Goal: Understand process/instructions

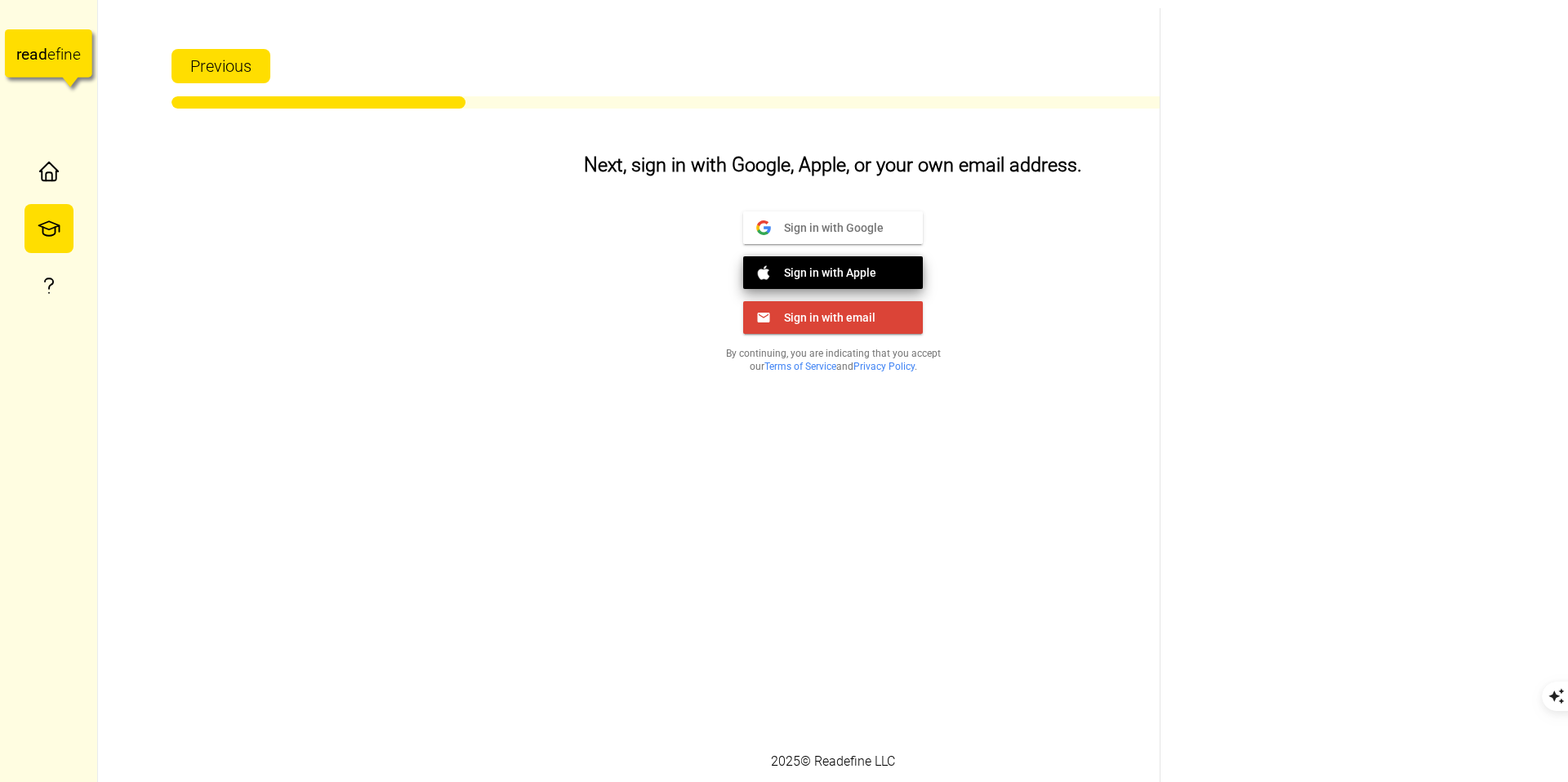
click at [841, 271] on span "Sign in with Apple" at bounding box center [823, 272] width 105 height 14
click at [852, 212] on button "Sign in with Google Google" at bounding box center [833, 227] width 179 height 33
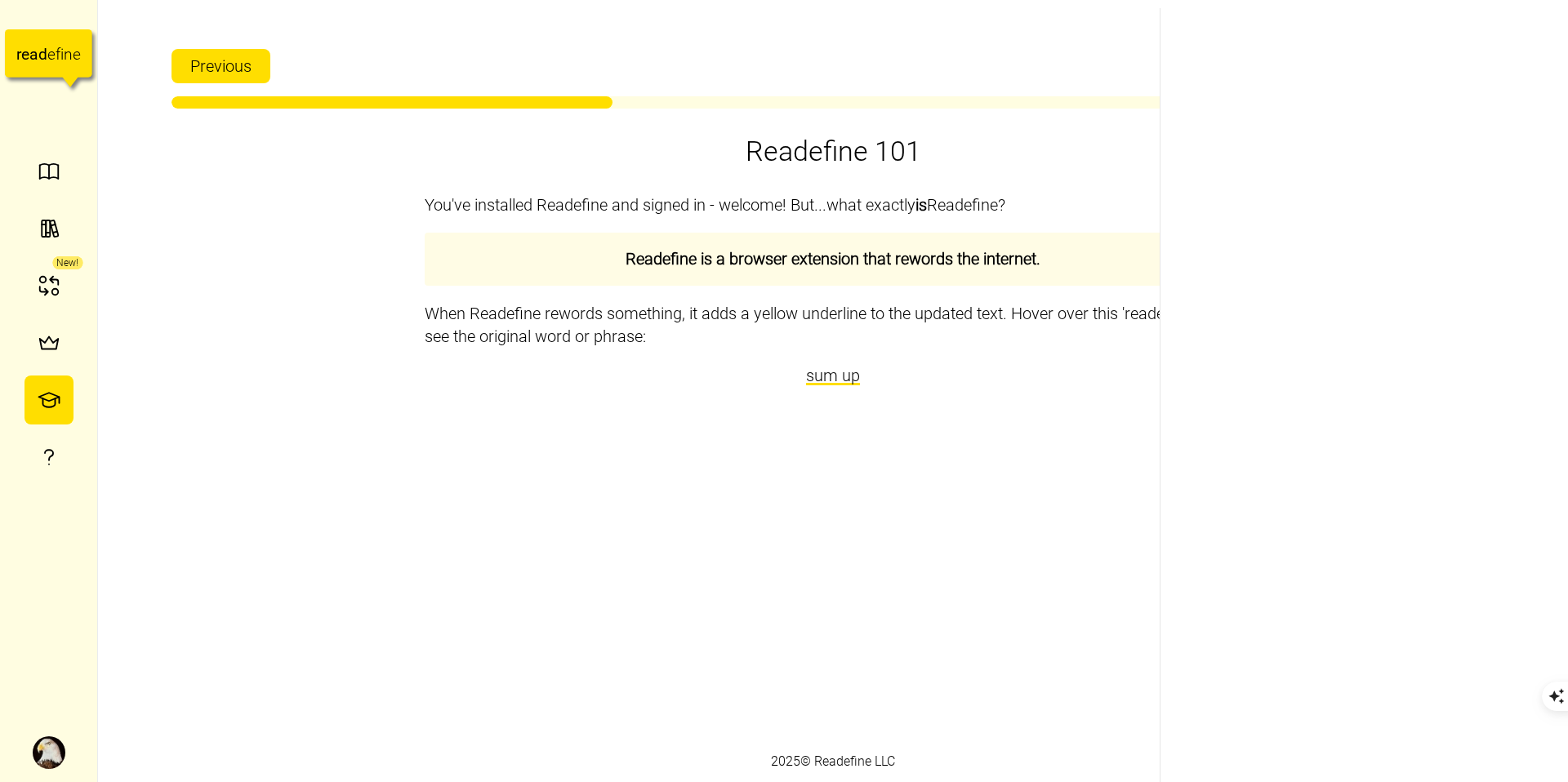
click at [811, 382] on span "sum up" at bounding box center [832, 376] width 53 height 20
click at [766, 433] on div "You've installed Readefine and signed in - welcome! But...what exactly is Reade…" at bounding box center [832, 459] width 817 height 564
click at [806, 392] on div "You've installed Readefine and signed in - welcome! But...what exactly is Reade…" at bounding box center [832, 459] width 817 height 564
click at [776, 402] on div "You've installed Readefine and signed in - welcome! But...what exactly is Reade…" at bounding box center [832, 459] width 817 height 564
click at [1453, 78] on span "Next" at bounding box center [1459, 66] width 33 height 33
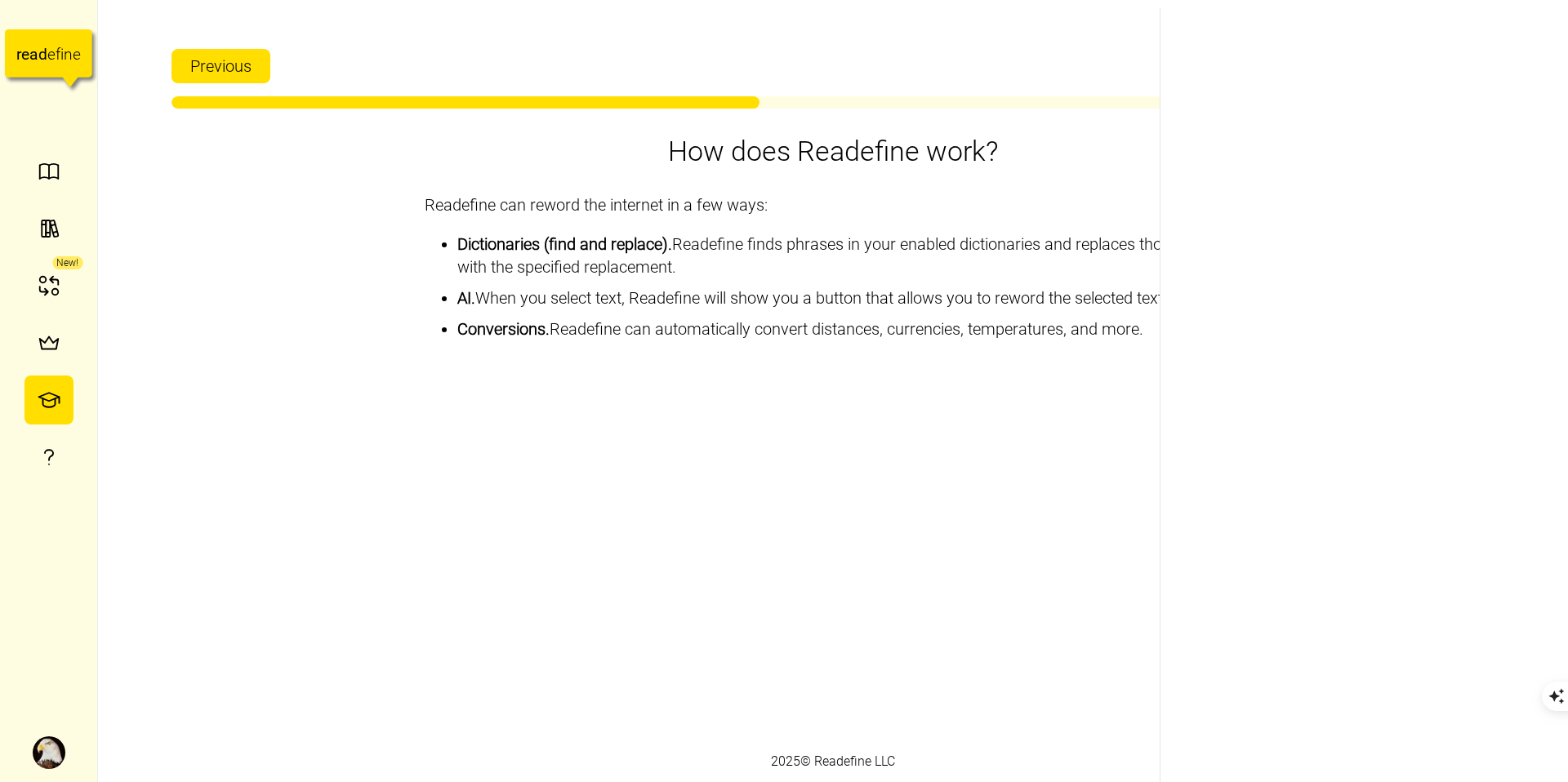
click at [1453, 78] on span "Next" at bounding box center [1459, 66] width 33 height 33
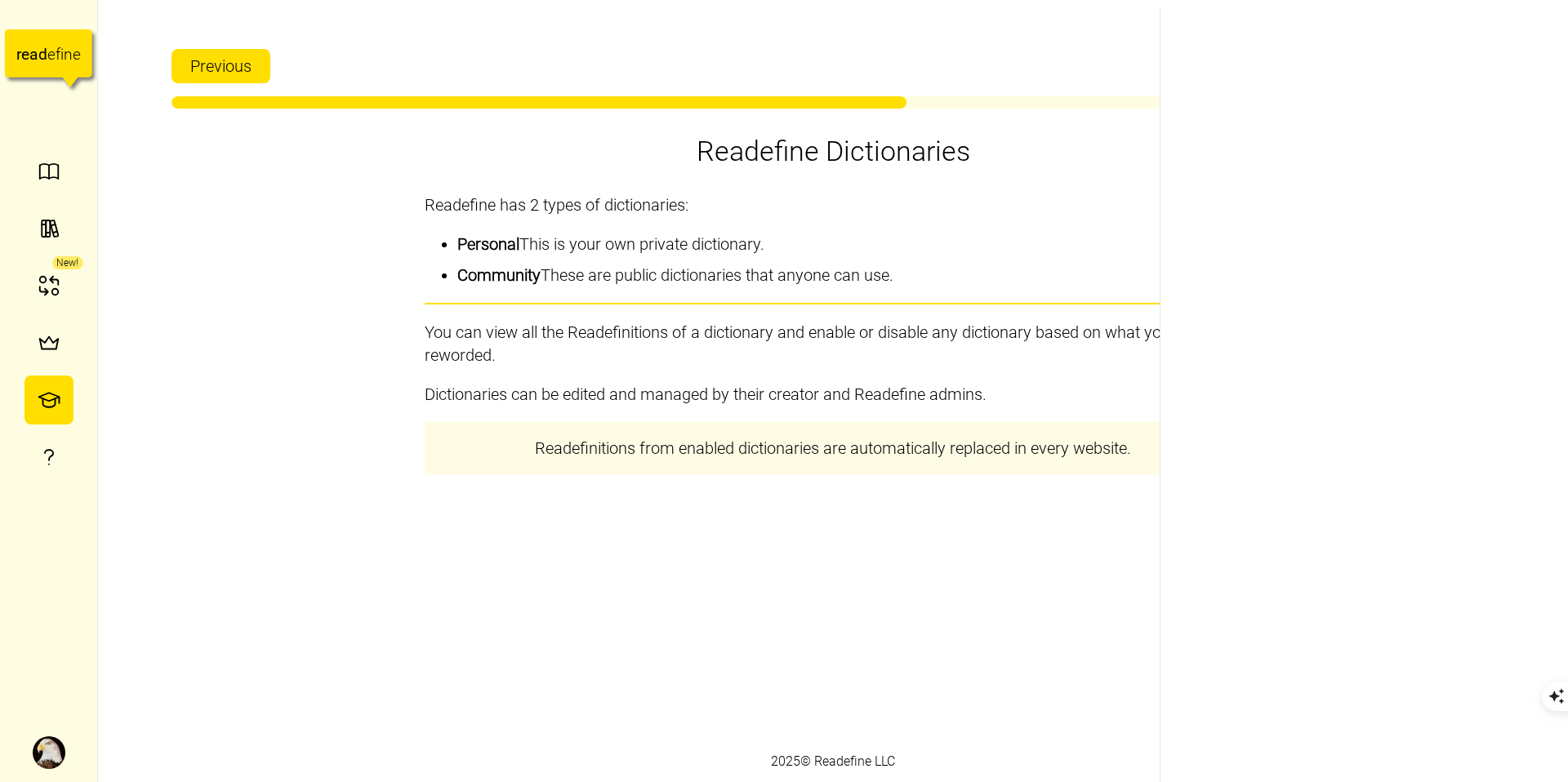
click at [1453, 78] on span "Next" at bounding box center [1459, 66] width 33 height 33
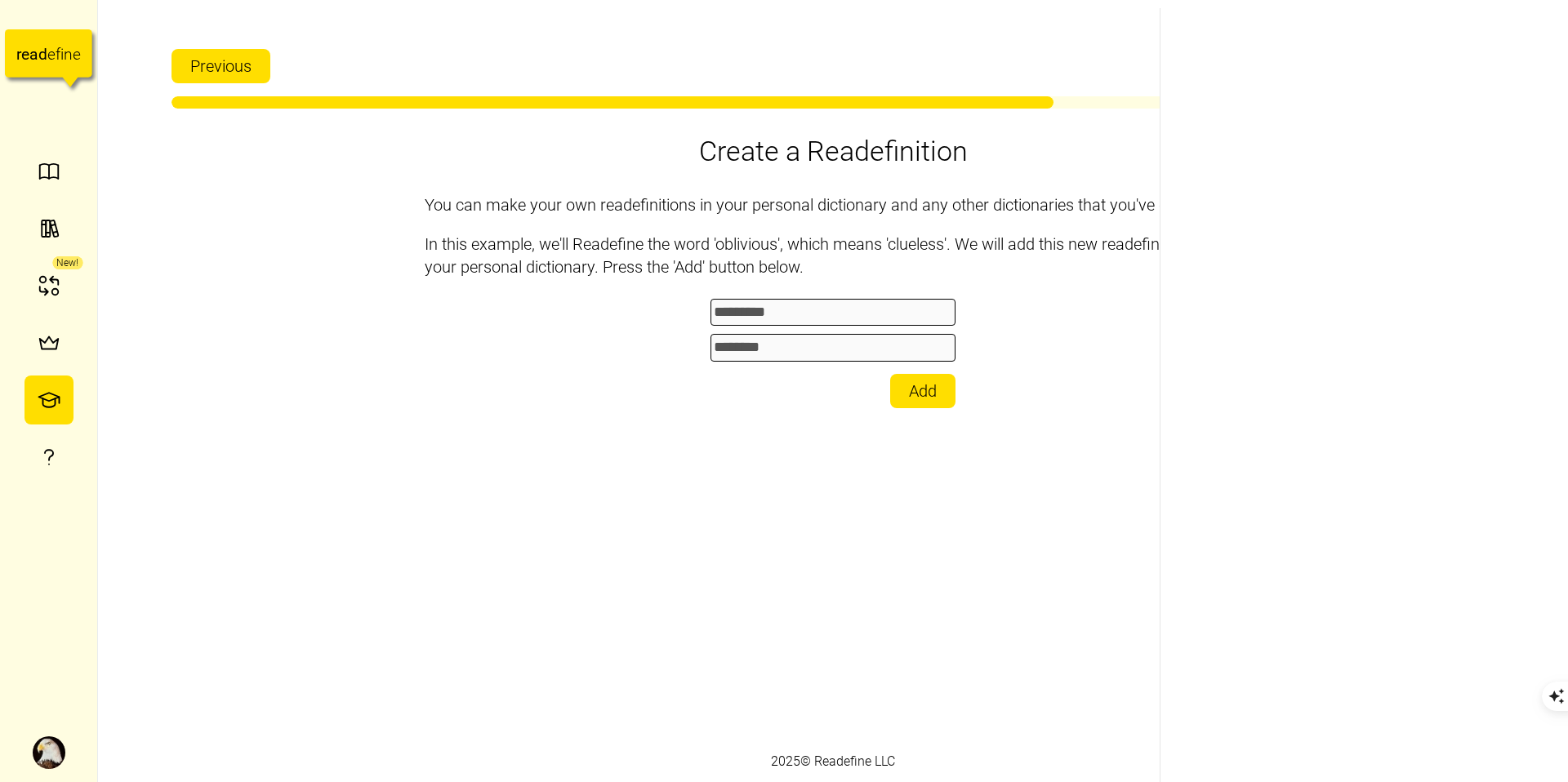
click at [1453, 78] on span "Next" at bounding box center [1459, 66] width 33 height 33
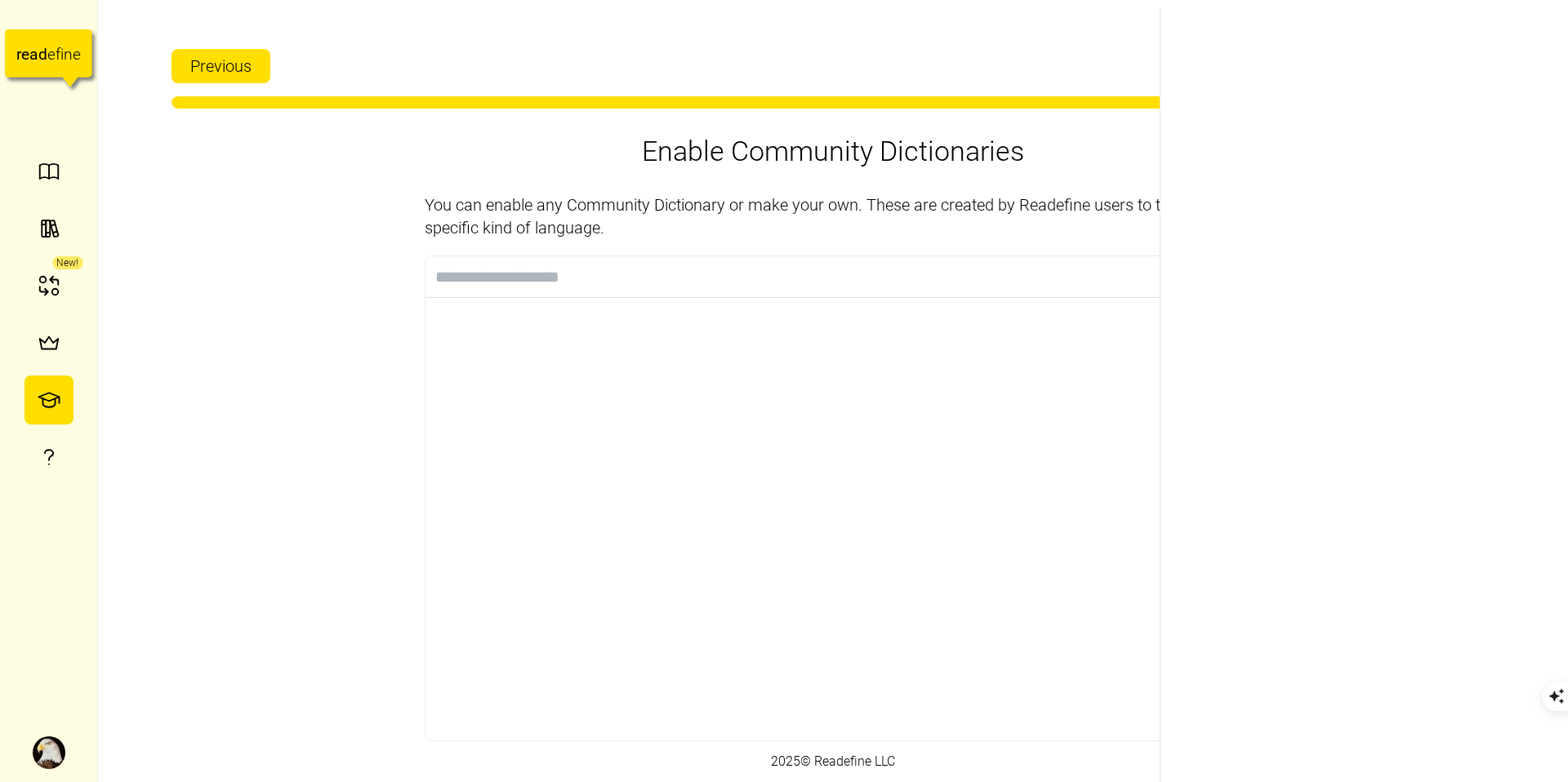
click at [1453, 78] on span "Next" at bounding box center [1459, 66] width 33 height 33
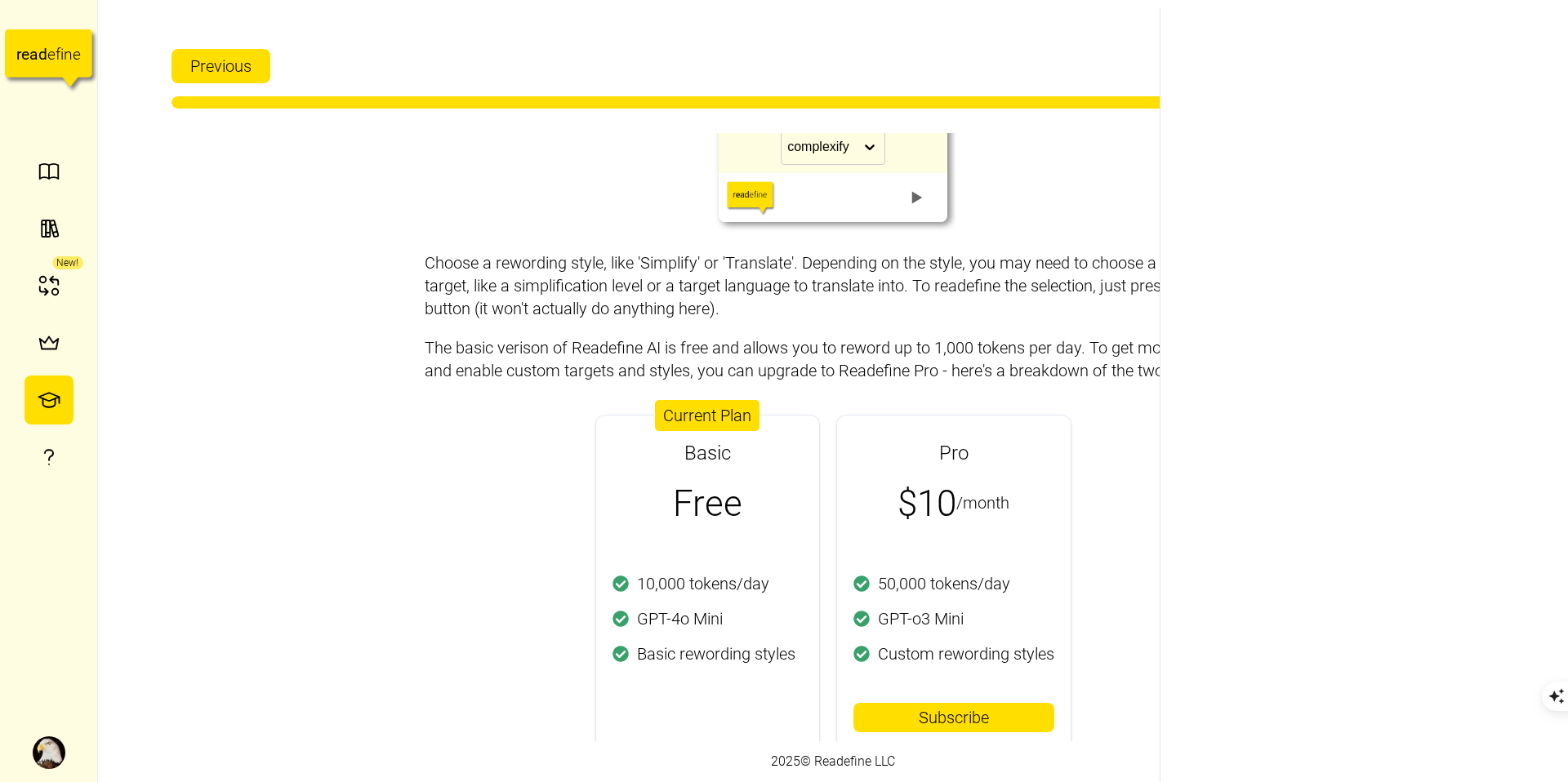
scroll to position [210, 0]
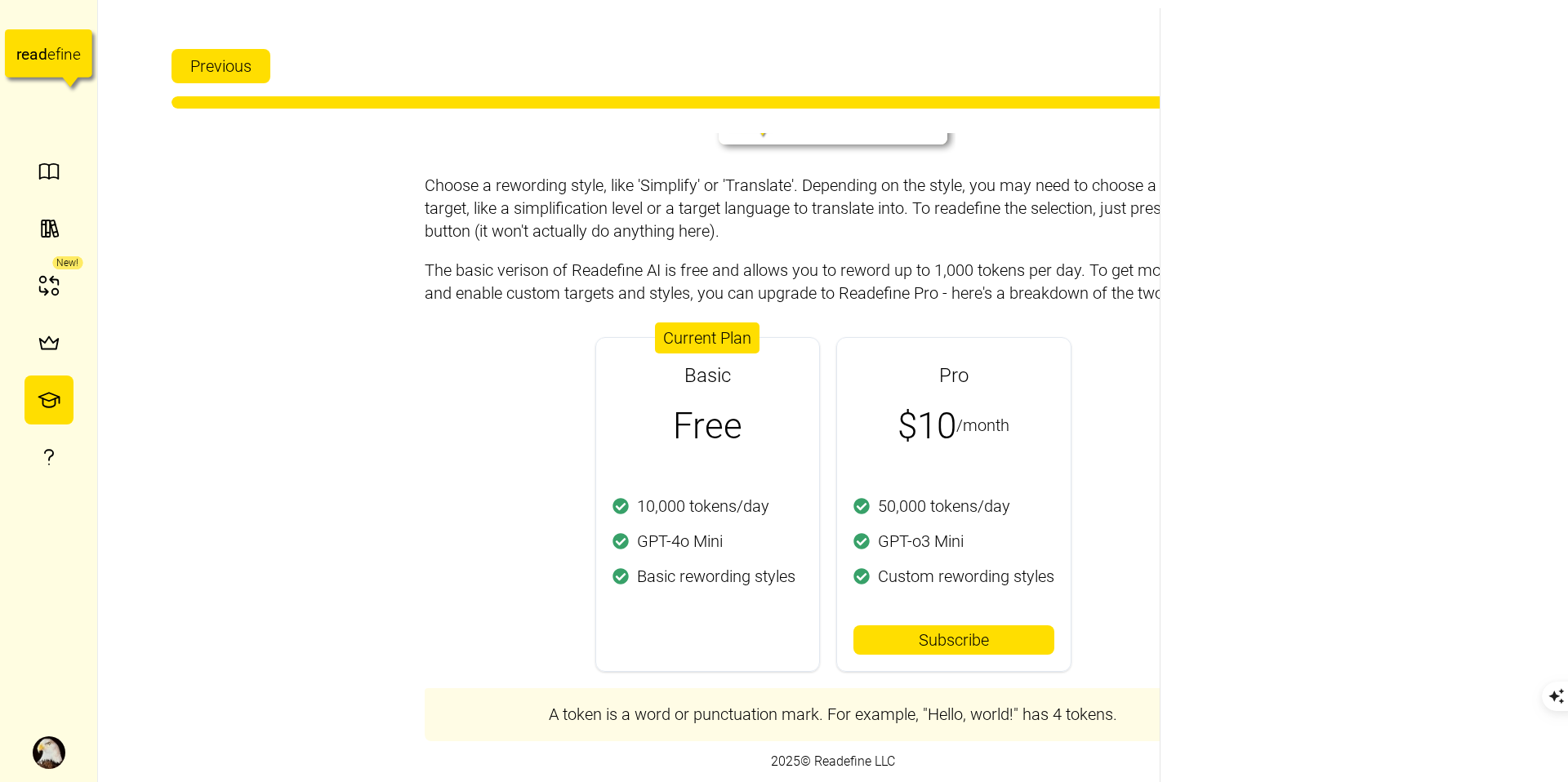
click at [1445, 68] on span "Next" at bounding box center [1459, 66] width 33 height 33
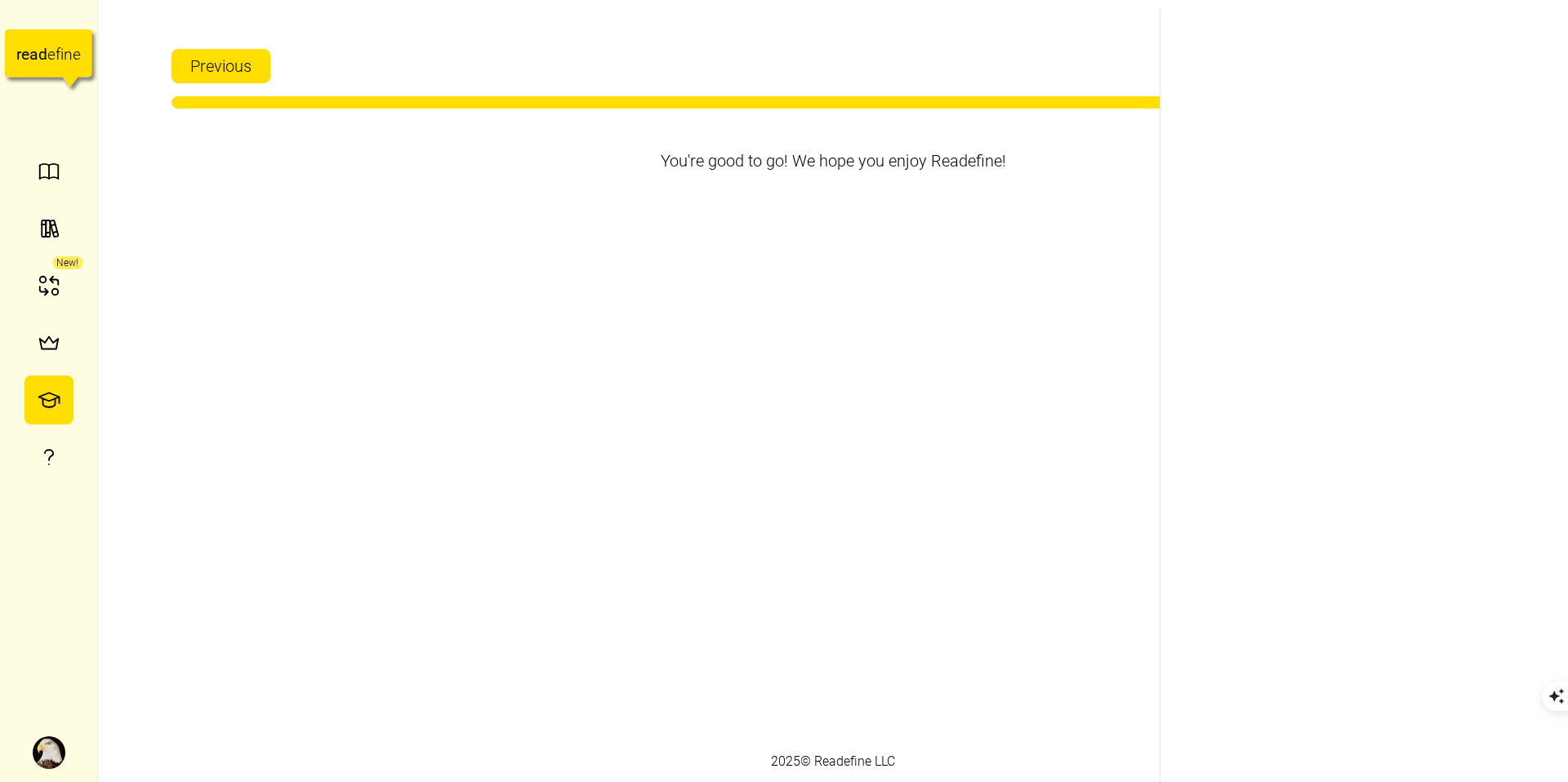
click at [1445, 68] on span "Restart" at bounding box center [1449, 66] width 52 height 33
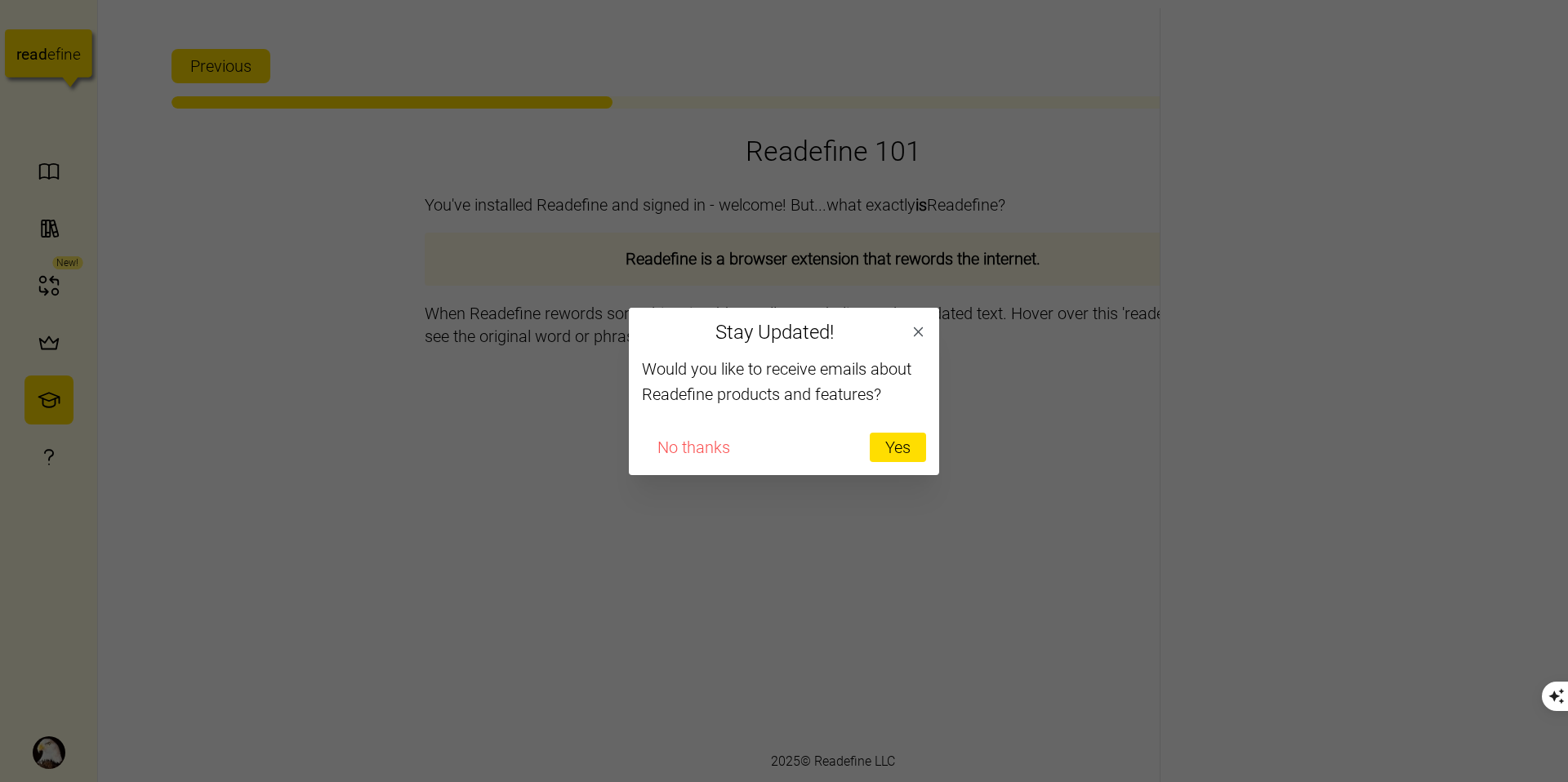
click at [676, 449] on span "No thanks" at bounding box center [693, 447] width 73 height 28
click at [914, 335] on icon "button" at bounding box center [918, 332] width 10 height 10
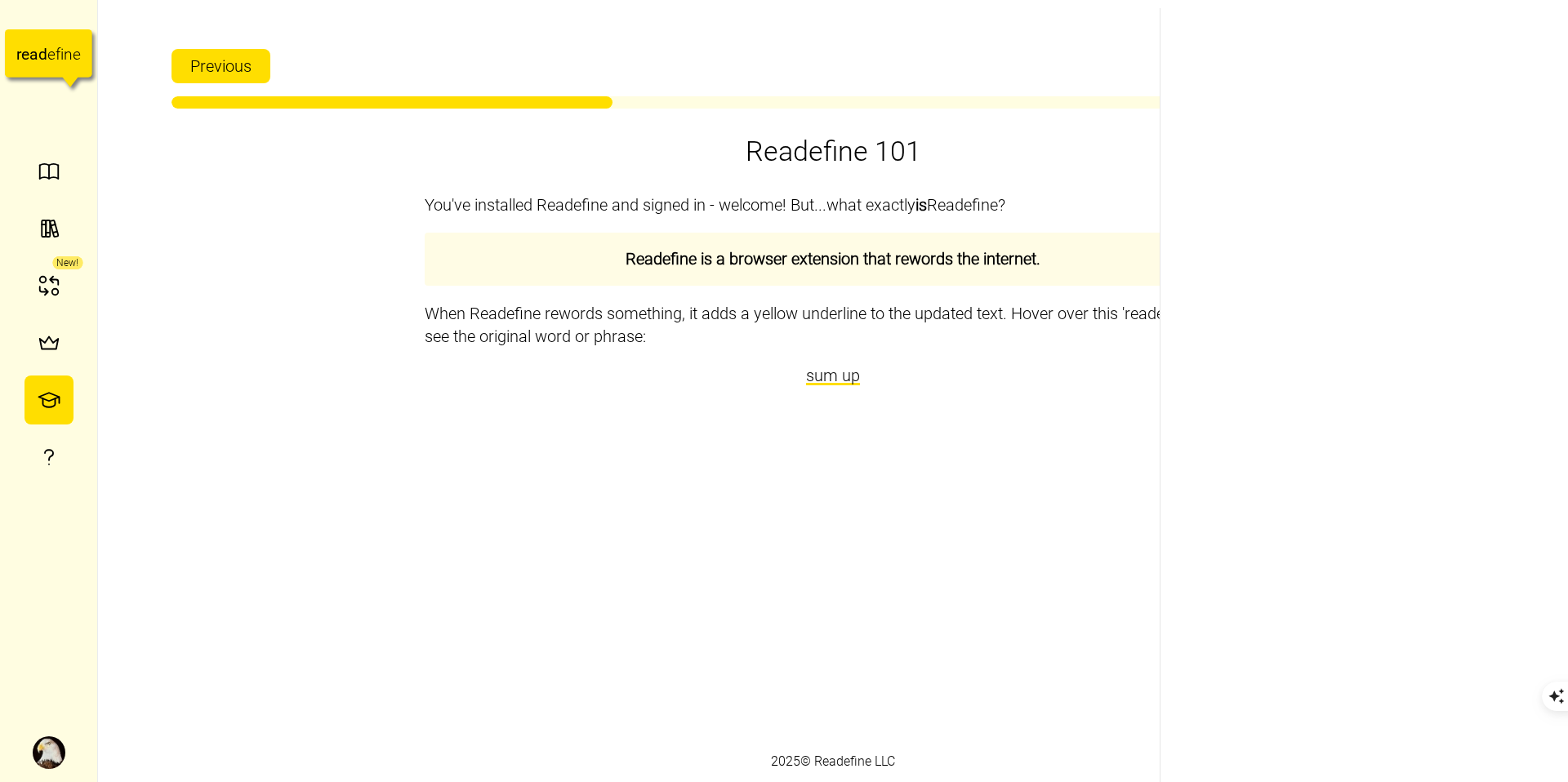
click at [1466, 72] on span "Next" at bounding box center [1459, 66] width 33 height 33
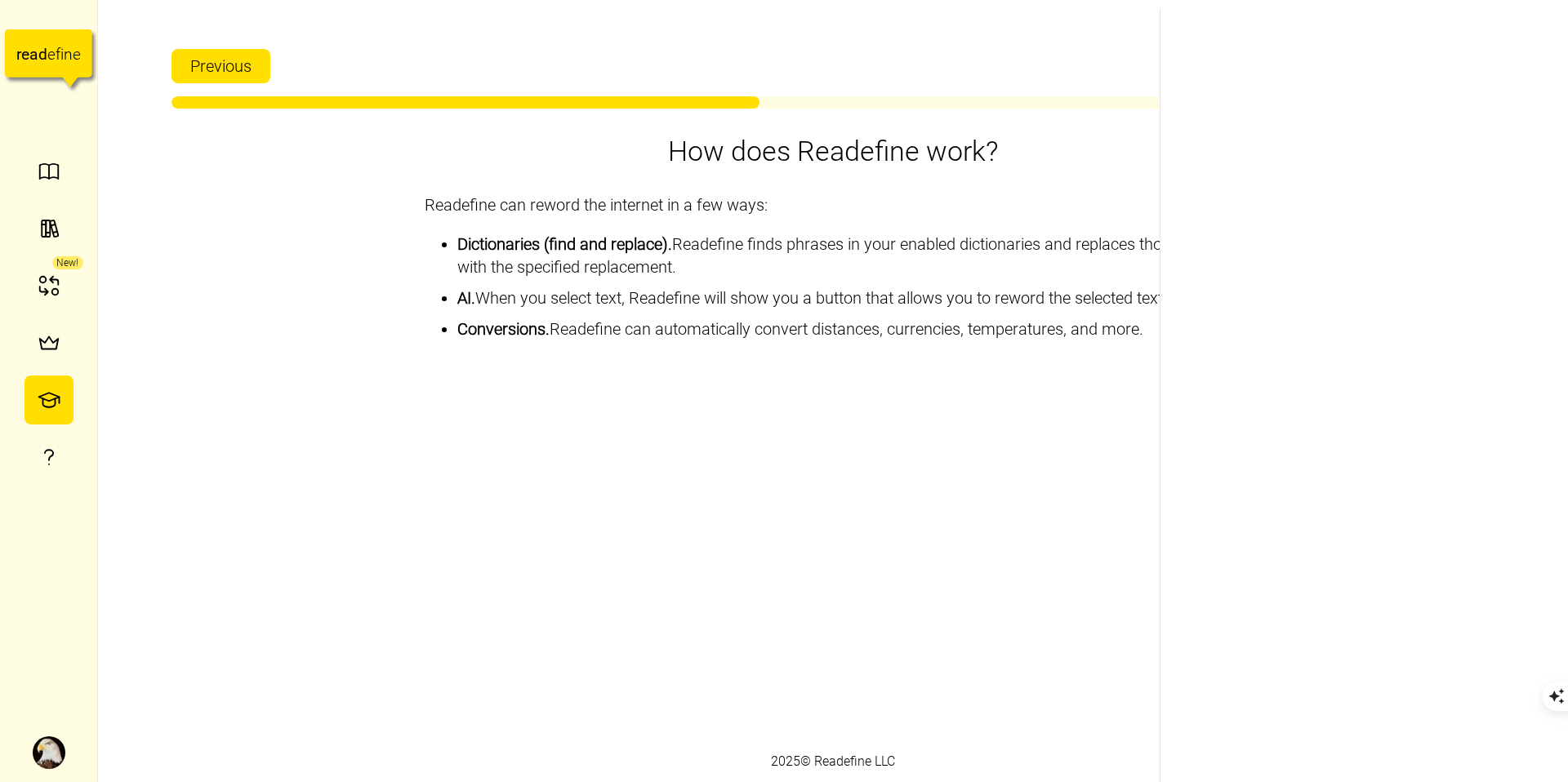
click at [1466, 72] on span "Next" at bounding box center [1459, 66] width 33 height 33
